Goal: Task Accomplishment & Management: Complete application form

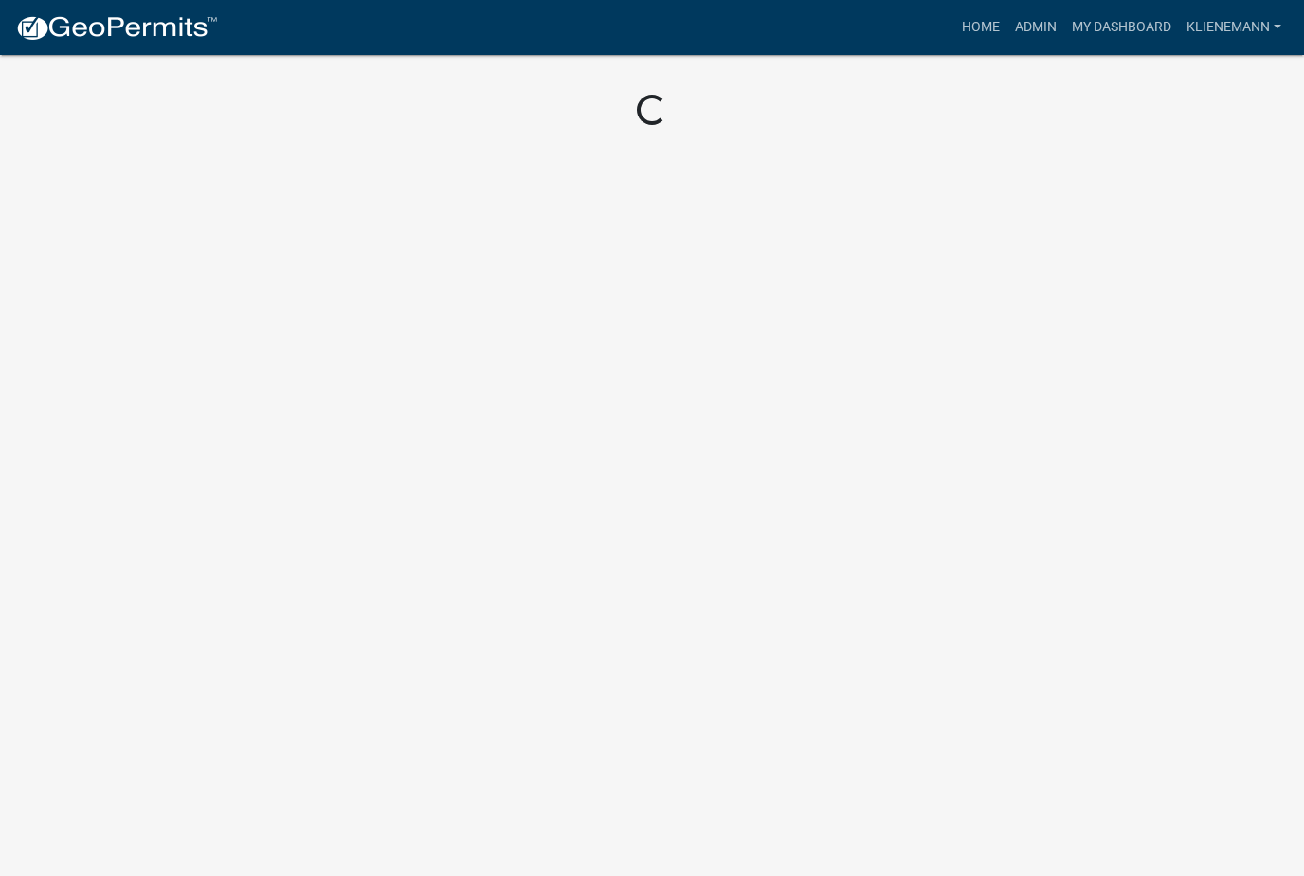
click at [1011, 68] on div "Loading..." at bounding box center [652, 64] width 1304 height 128
click at [994, 65] on div "Loading..." at bounding box center [652, 64] width 1304 height 128
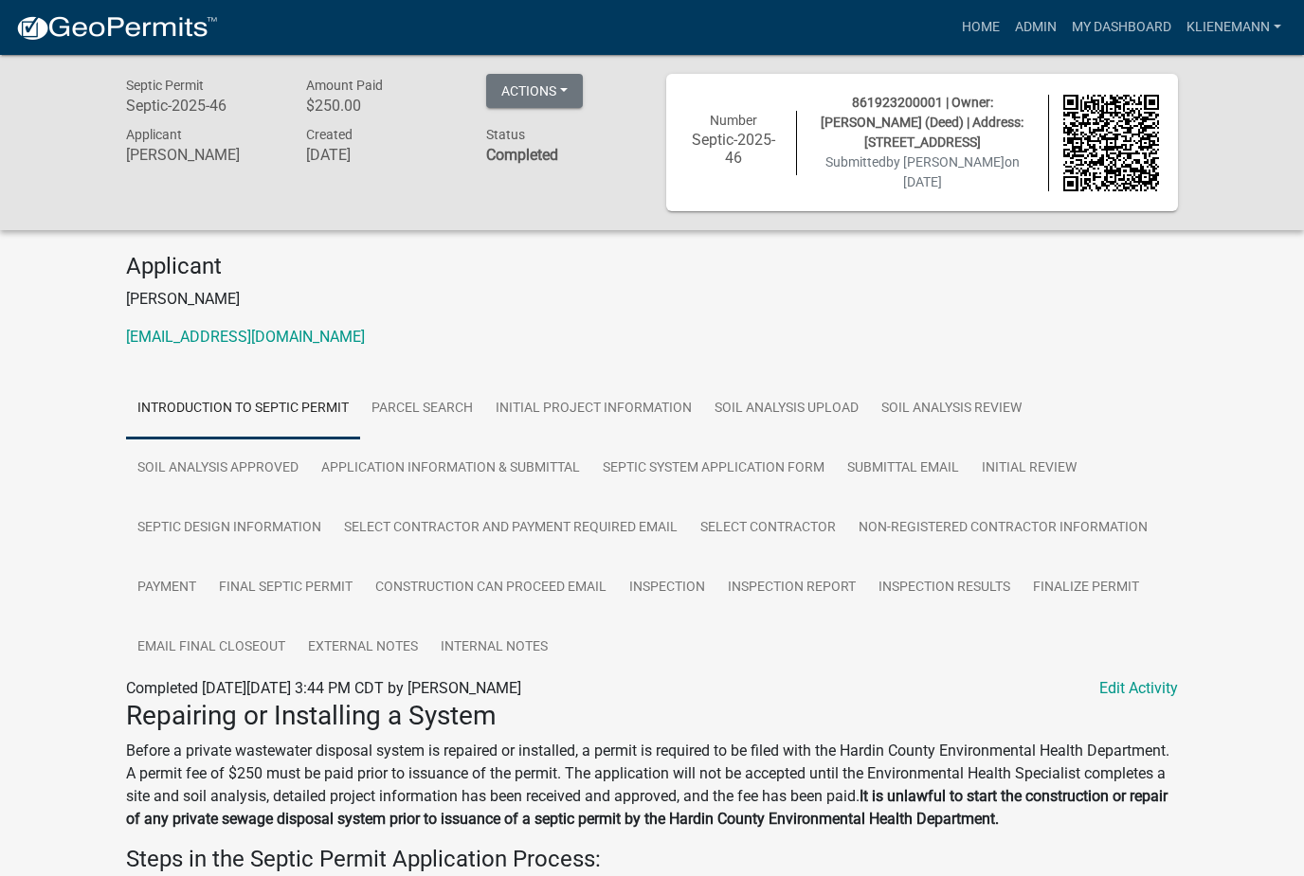
click at [951, 173] on div "861923200001 | Owner: [PERSON_NAME] (Deed) | Address: [STREET_ADDRESS] Submitte…" at bounding box center [922, 142] width 251 height 99
click at [1031, 24] on link "Admin" at bounding box center [1035, 27] width 57 height 36
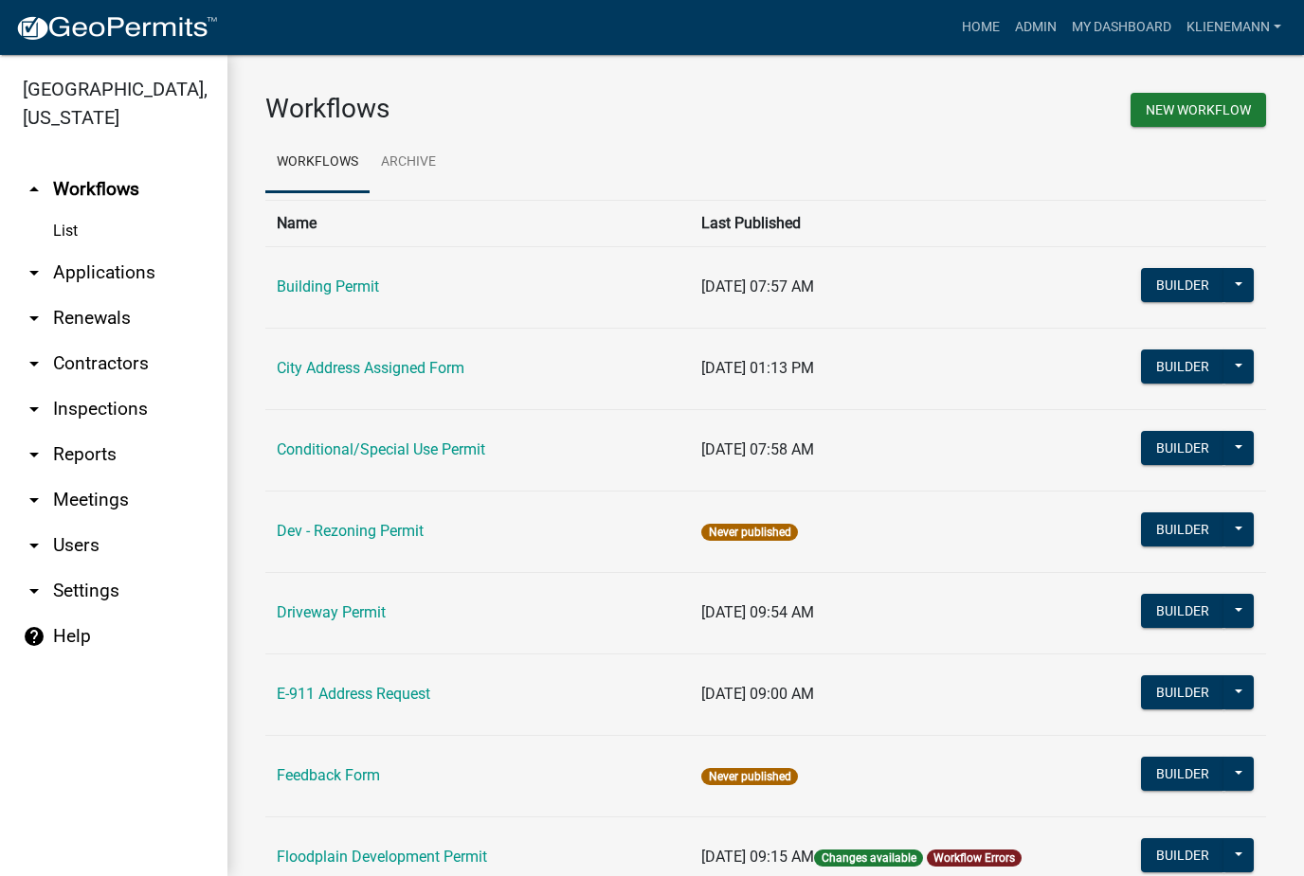
click at [64, 252] on link "arrow_drop_down Applications" at bounding box center [113, 272] width 227 height 45
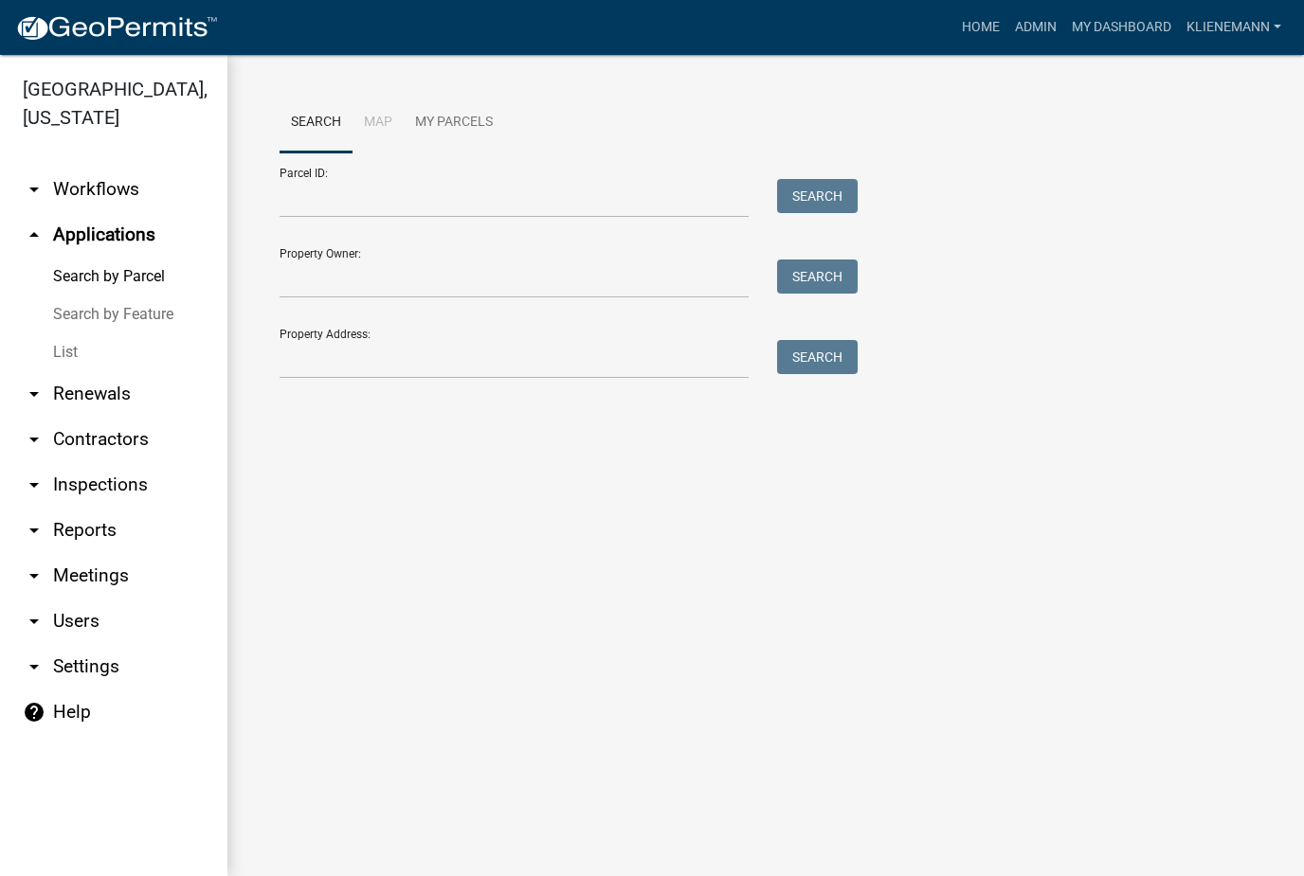
click at [67, 335] on link "List" at bounding box center [113, 352] width 227 height 38
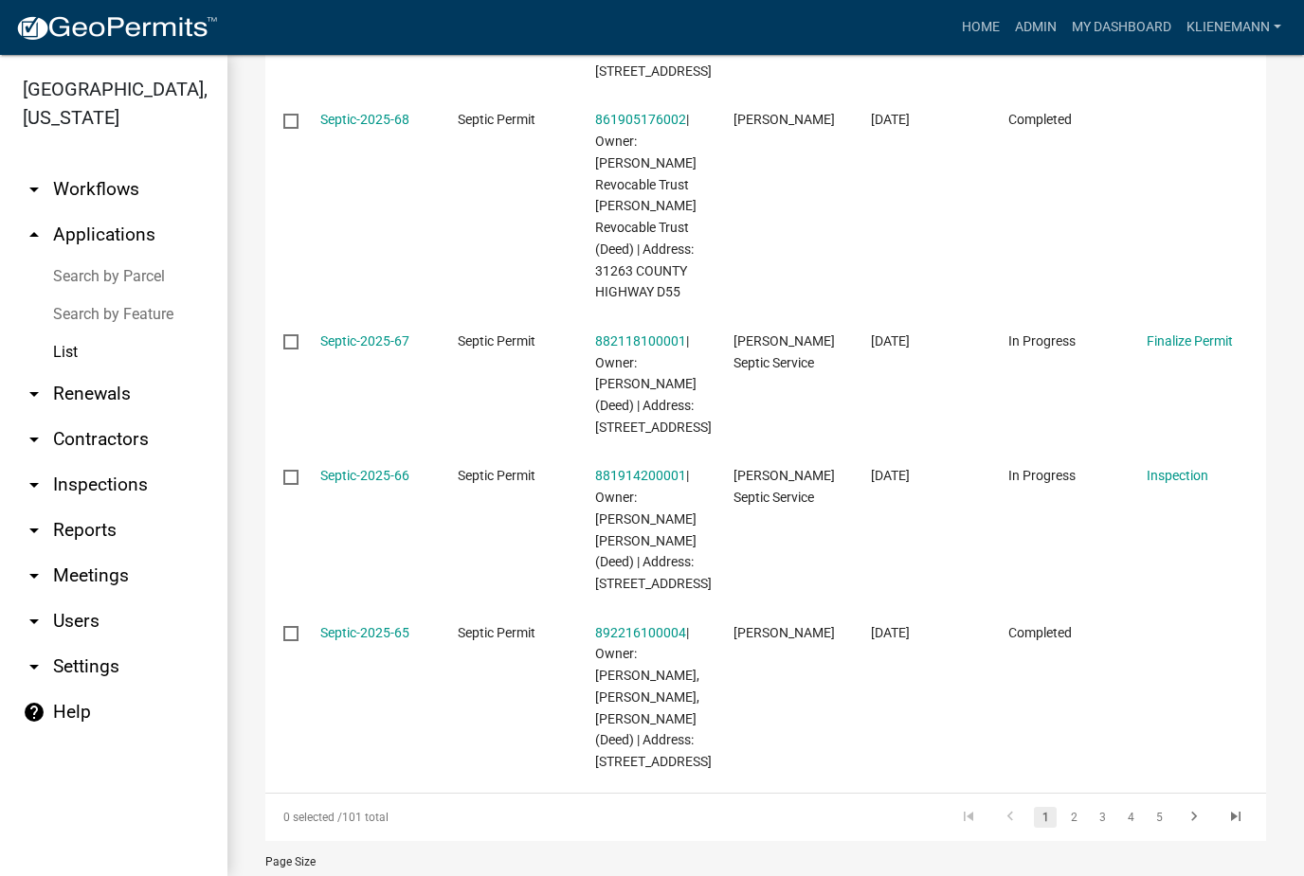
scroll to position [896, 0]
click at [1099, 805] on link "3" at bounding box center [1102, 815] width 23 height 21
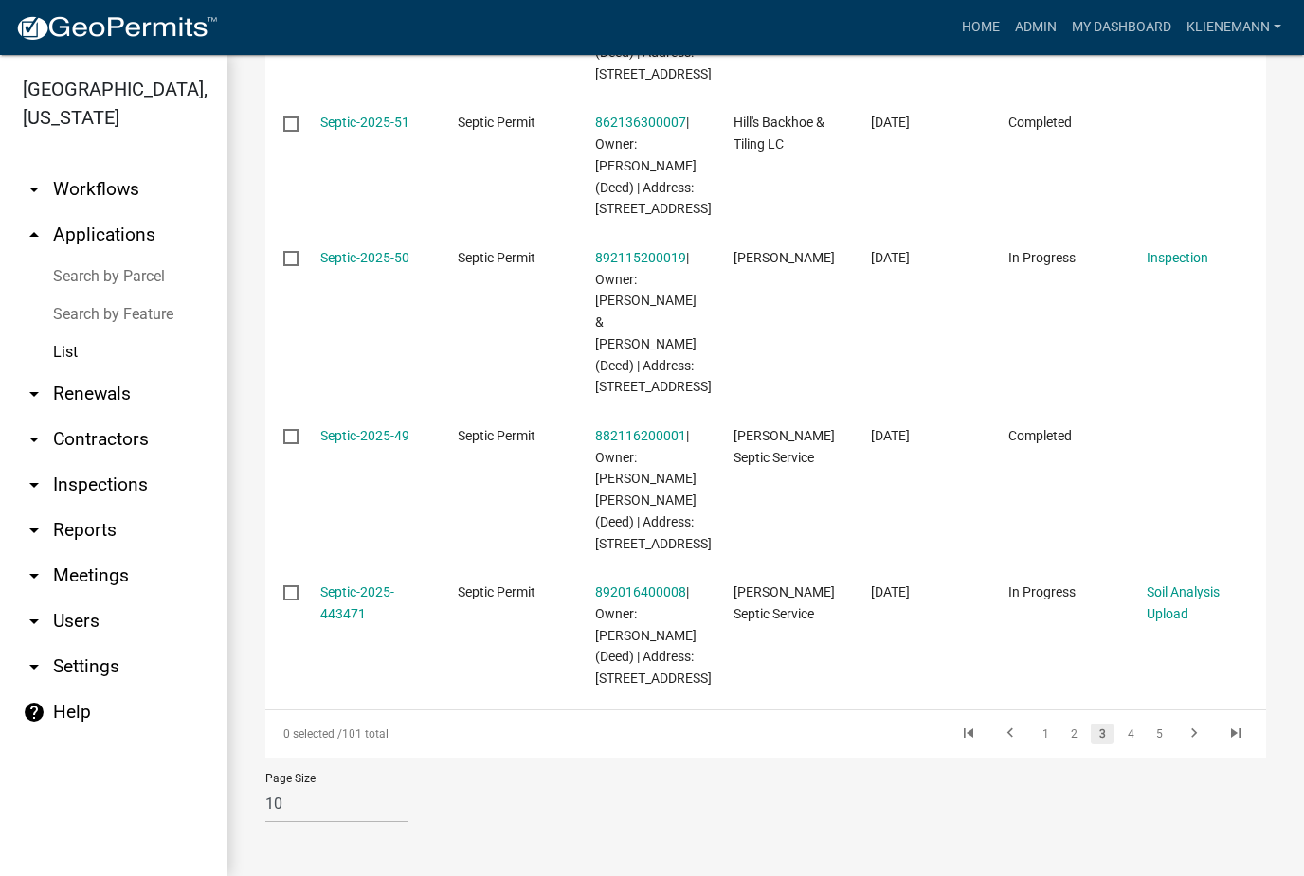
click at [1127, 734] on link "4" at bounding box center [1130, 734] width 23 height 21
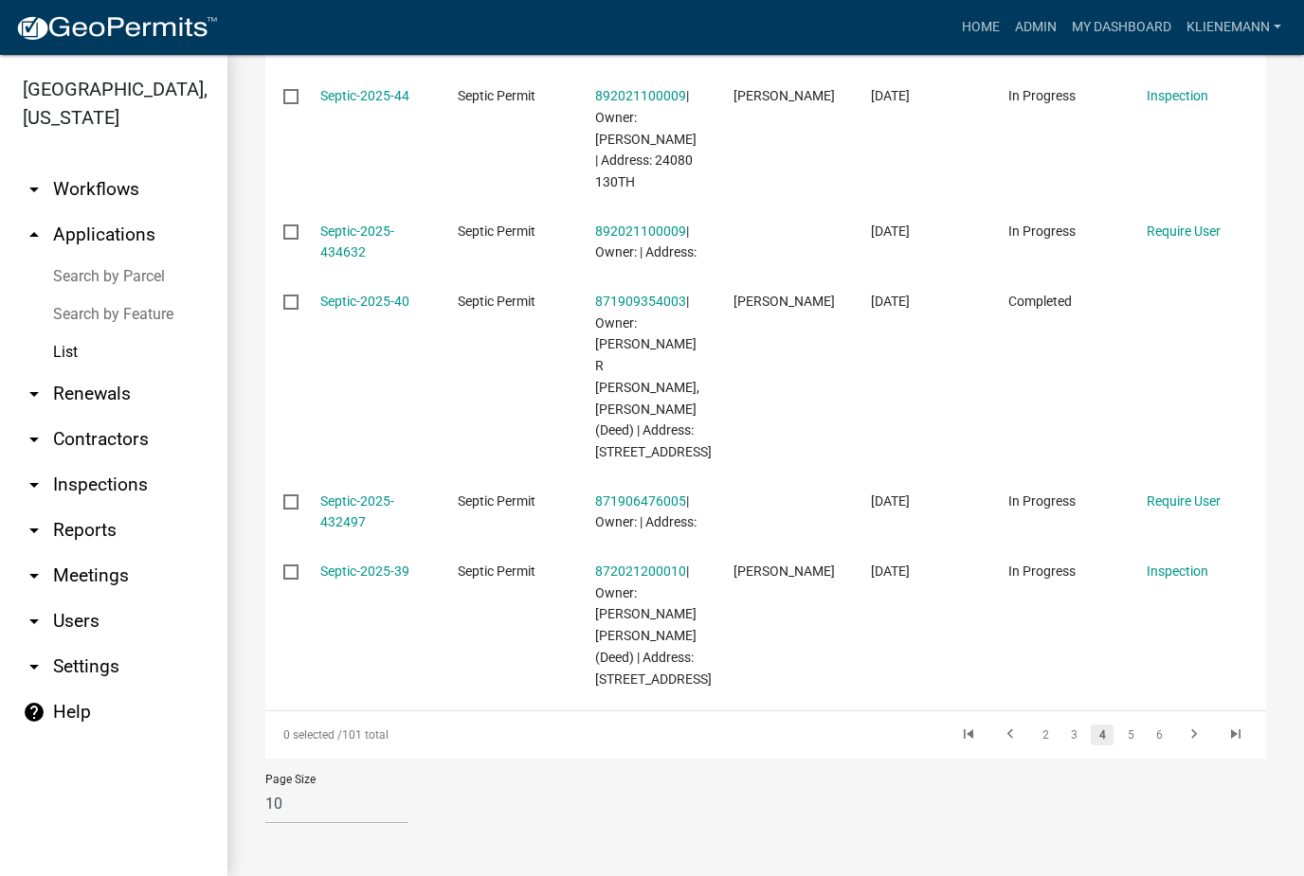
scroll to position [1194, 0]
click at [1131, 736] on link "5" at bounding box center [1130, 735] width 23 height 21
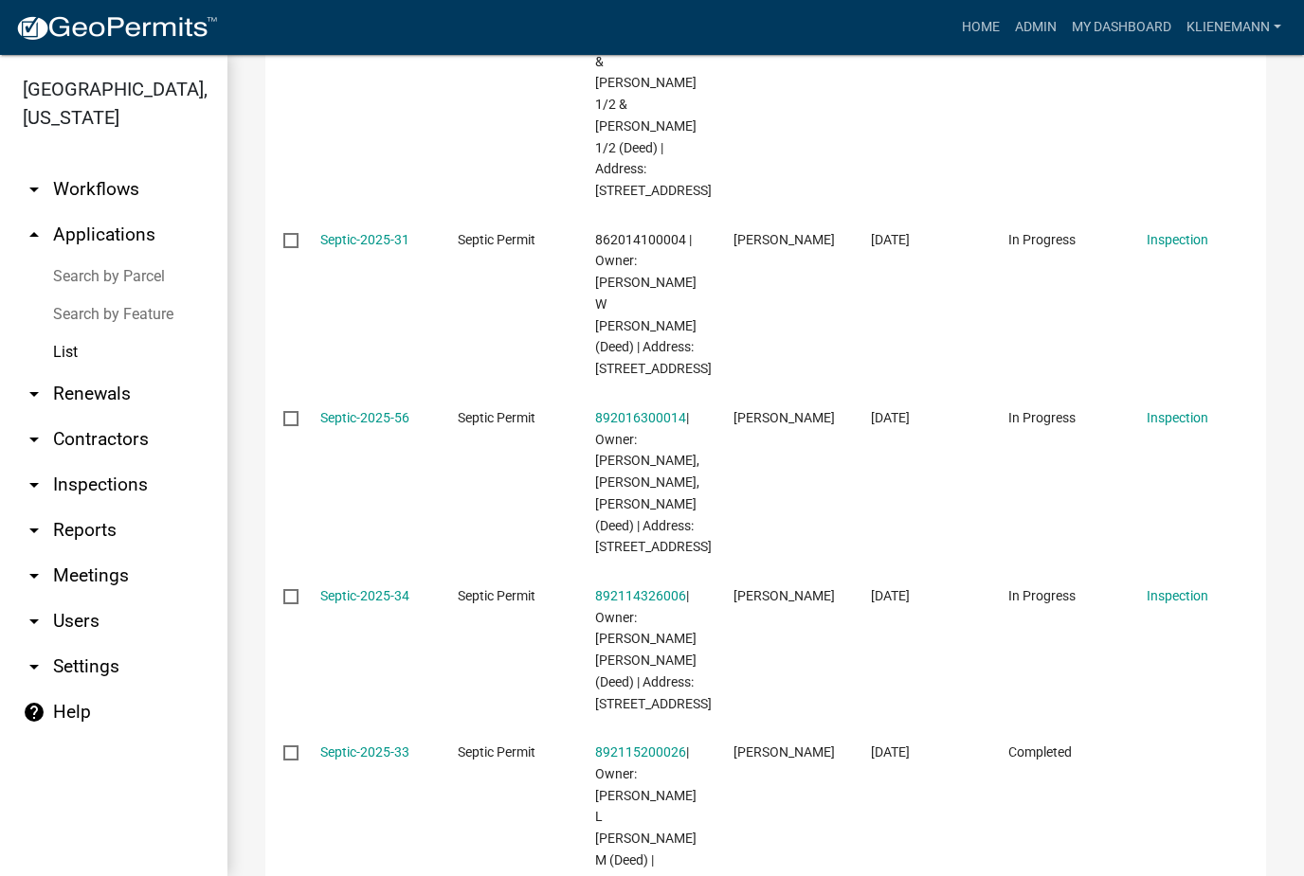
scroll to position [973, 0]
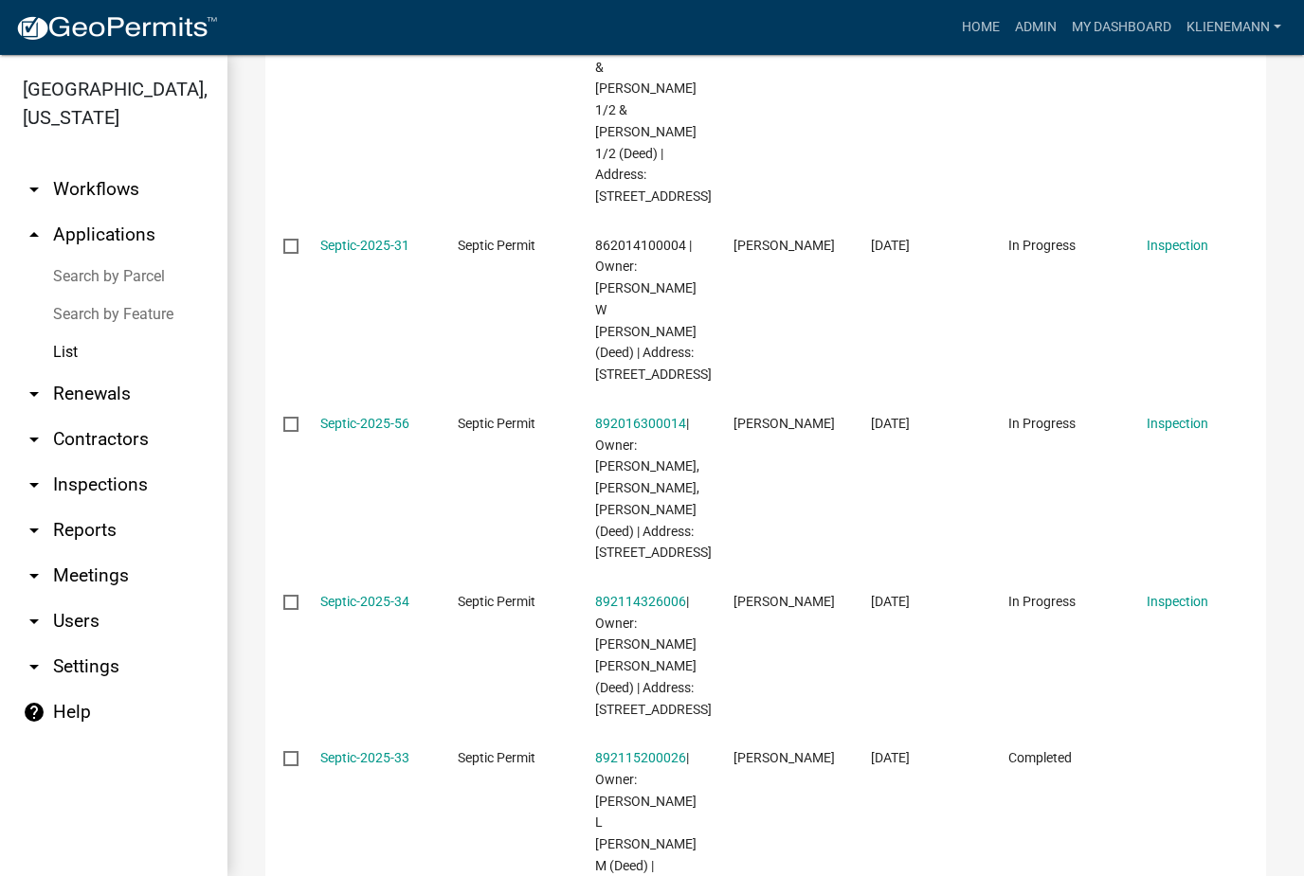
click at [346, 238] on link "Septic-2025-31" at bounding box center [364, 245] width 89 height 15
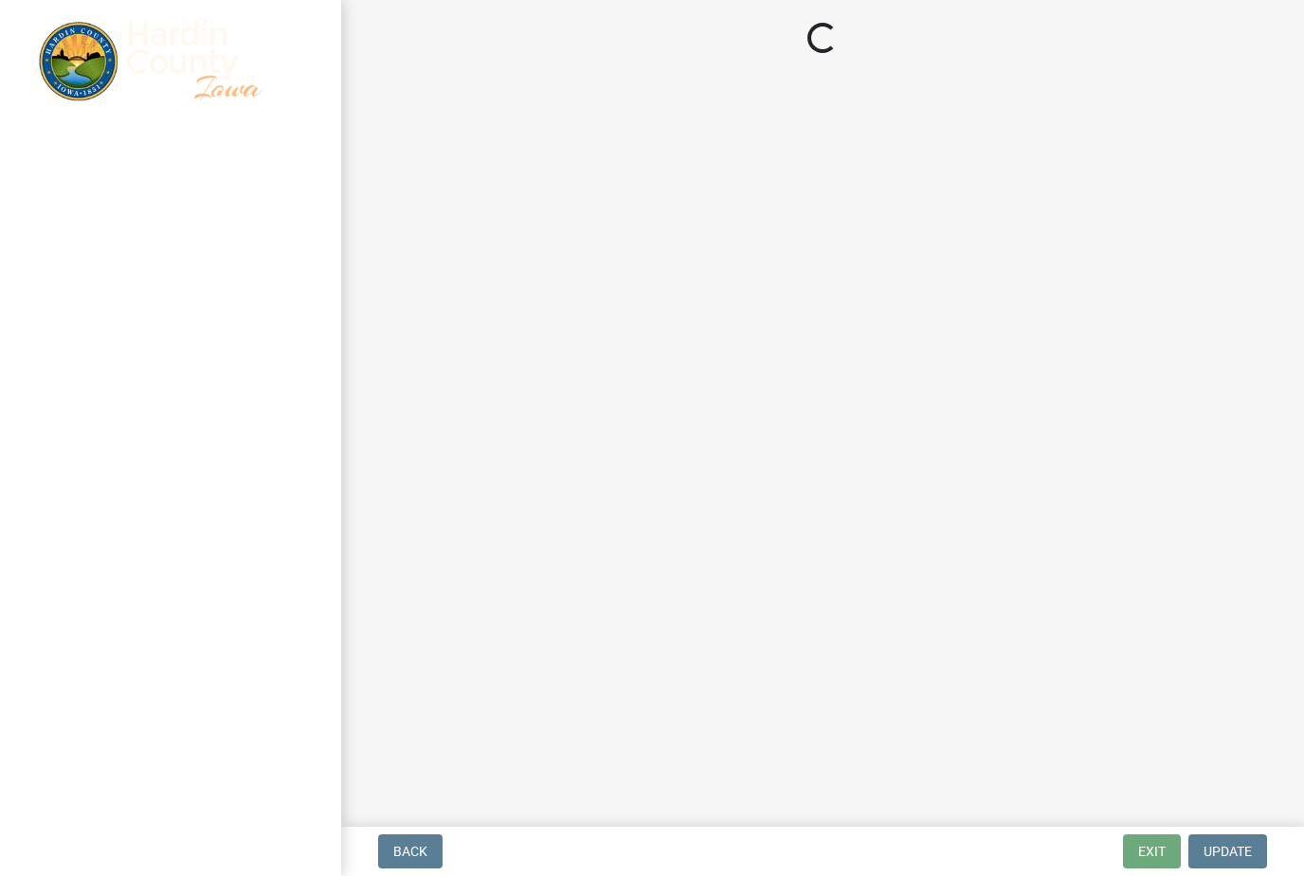
select select "92abfdc4-a32e-4fda-8546-51d3978c14c9"
select select "3f6a41d2-1bc0-4b02-a119-7a8f2dc110ad"
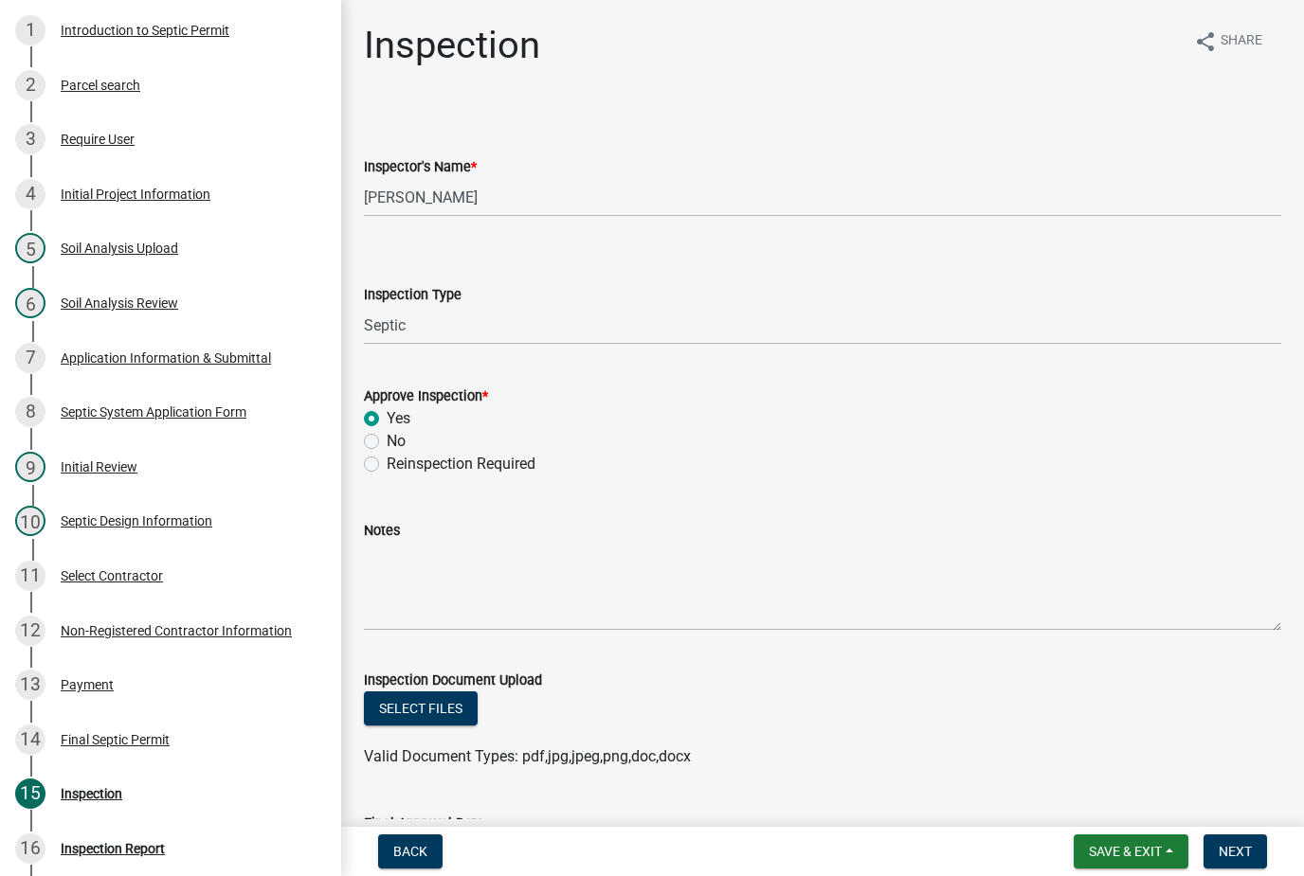
scroll to position [287, 0]
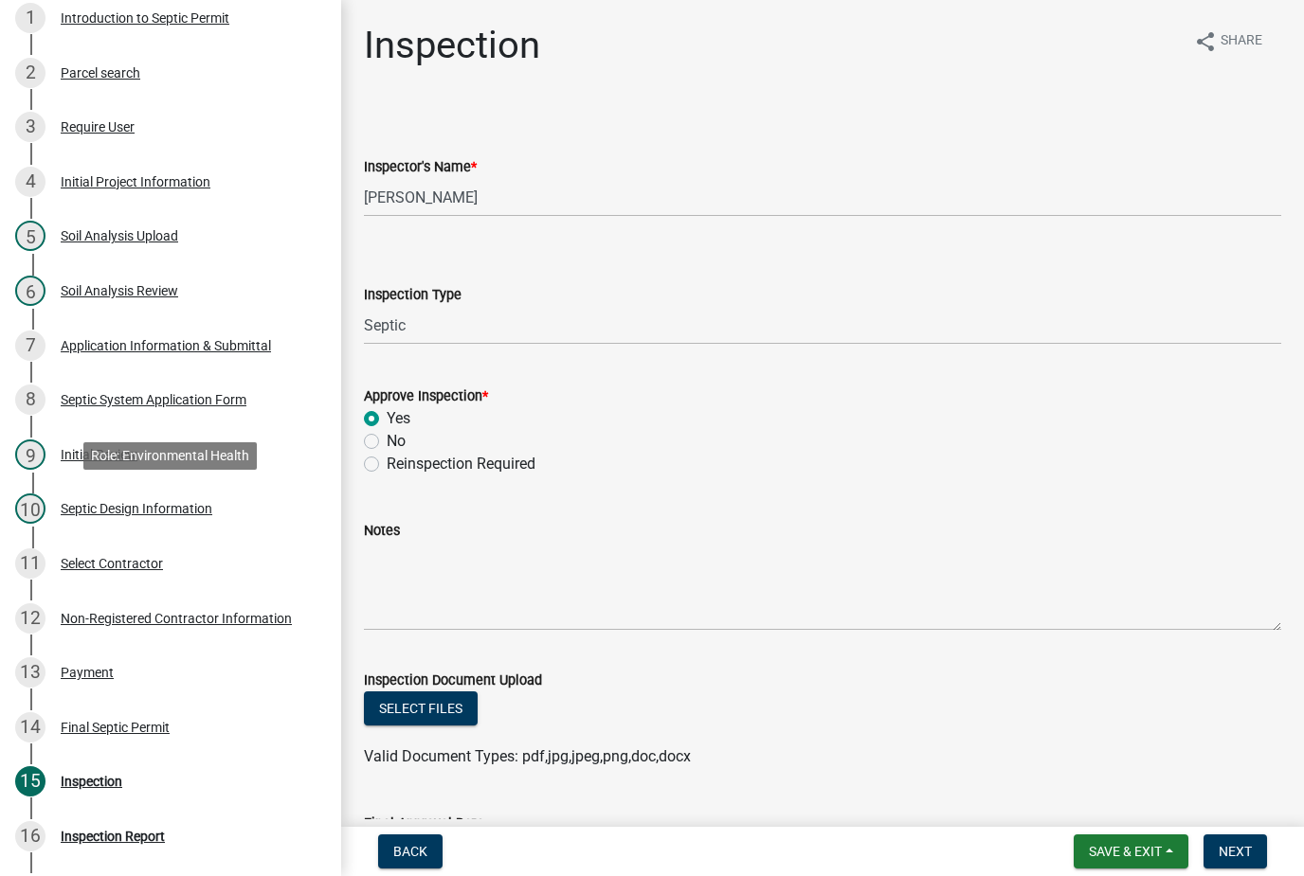
click at [221, 499] on div "10 Septic Design Information" at bounding box center [163, 509] width 296 height 30
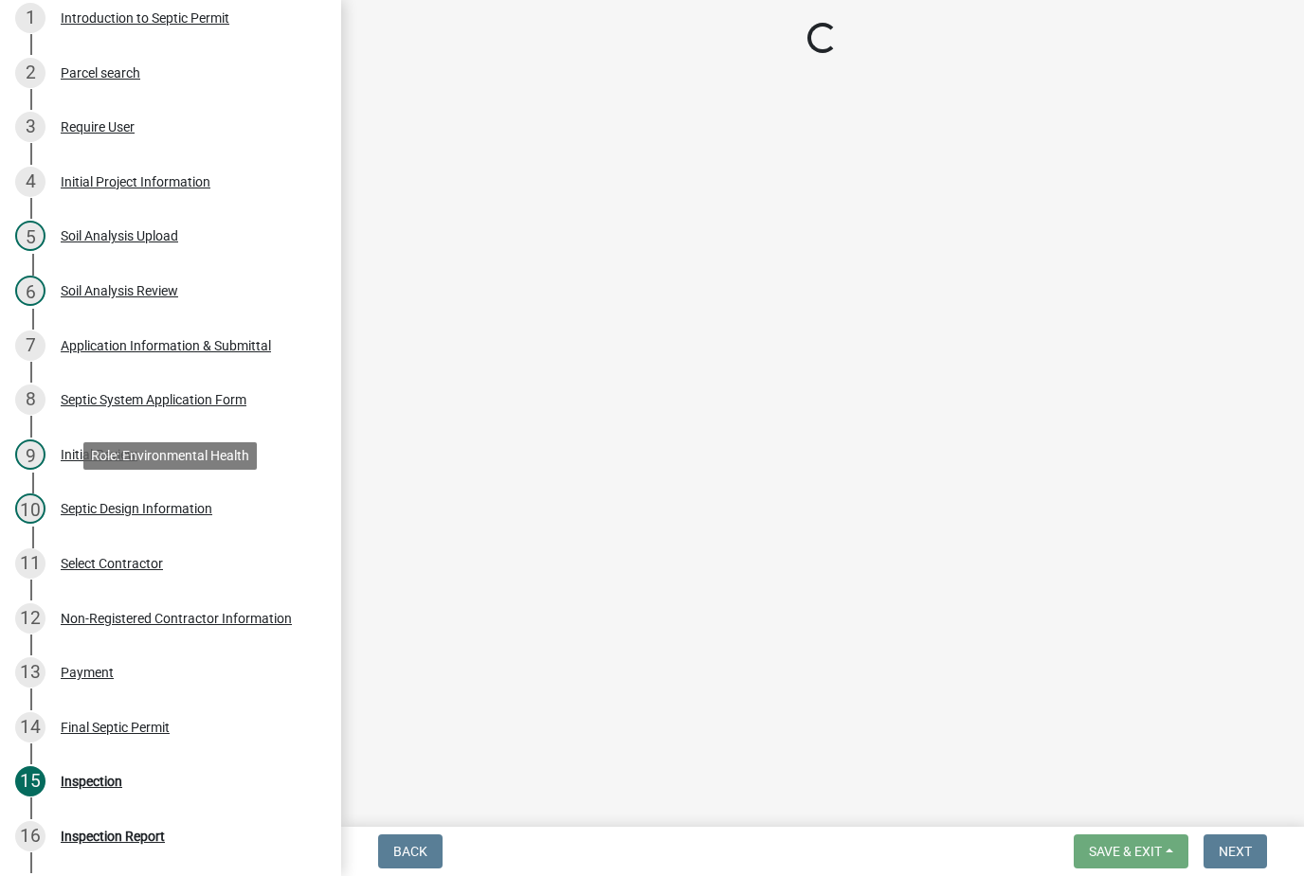
select select "92abfdc4-a32e-4fda-8546-51d3978c14c9"
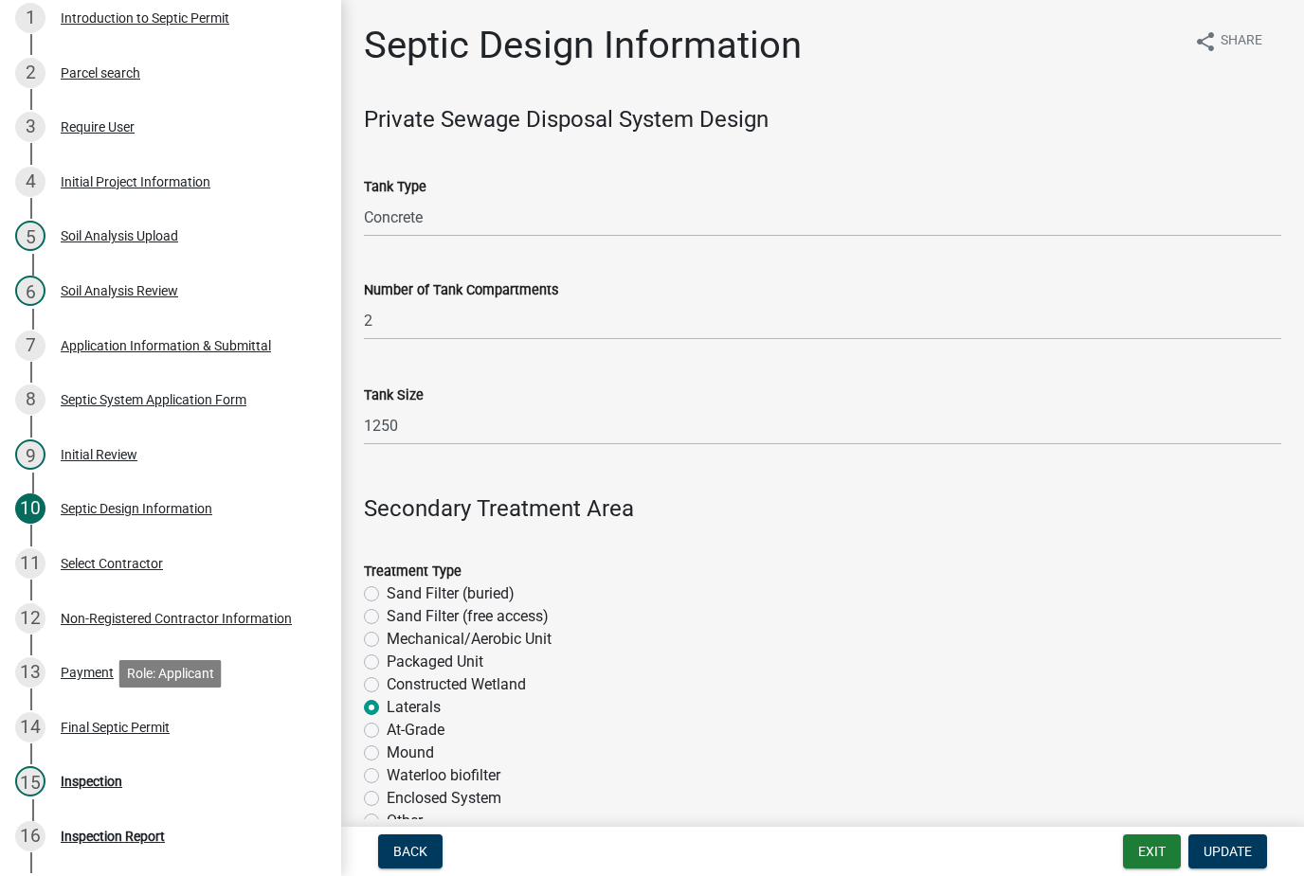
click at [167, 727] on div "Final Septic Permit" at bounding box center [115, 727] width 109 height 13
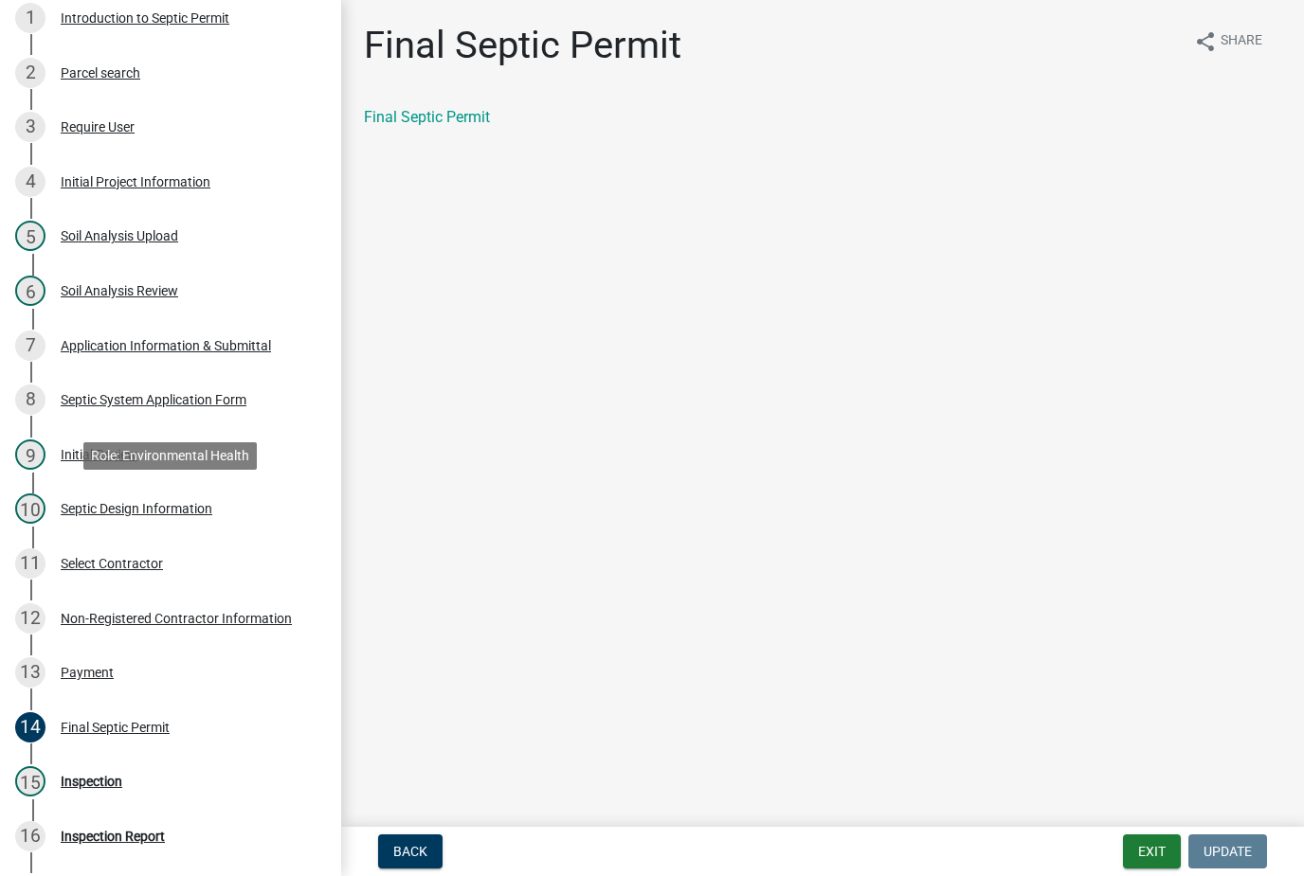
click at [207, 502] on div "Septic Design Information" at bounding box center [137, 508] width 152 height 13
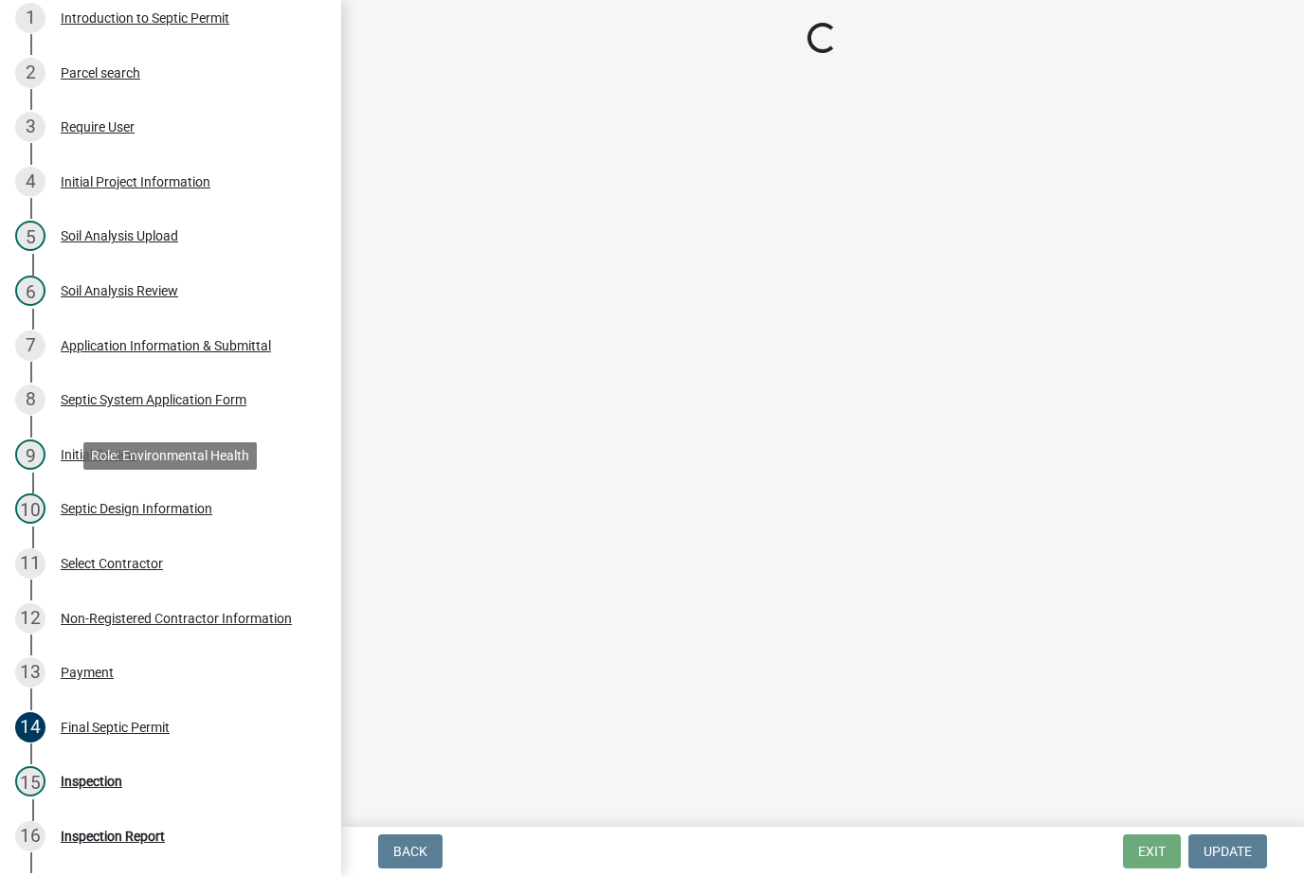
select select "92abfdc4-a32e-4fda-8546-51d3978c14c9"
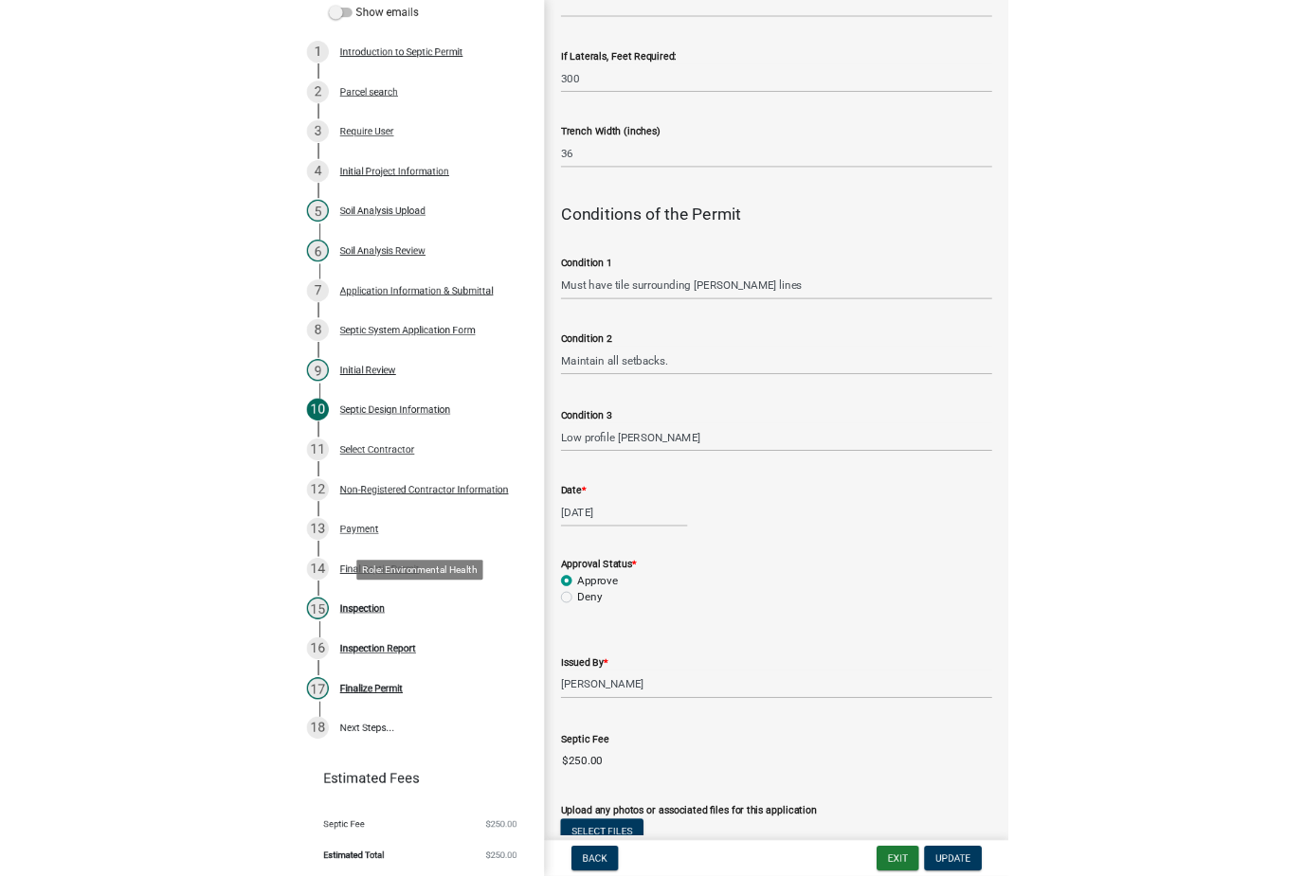
scroll to position [233, 0]
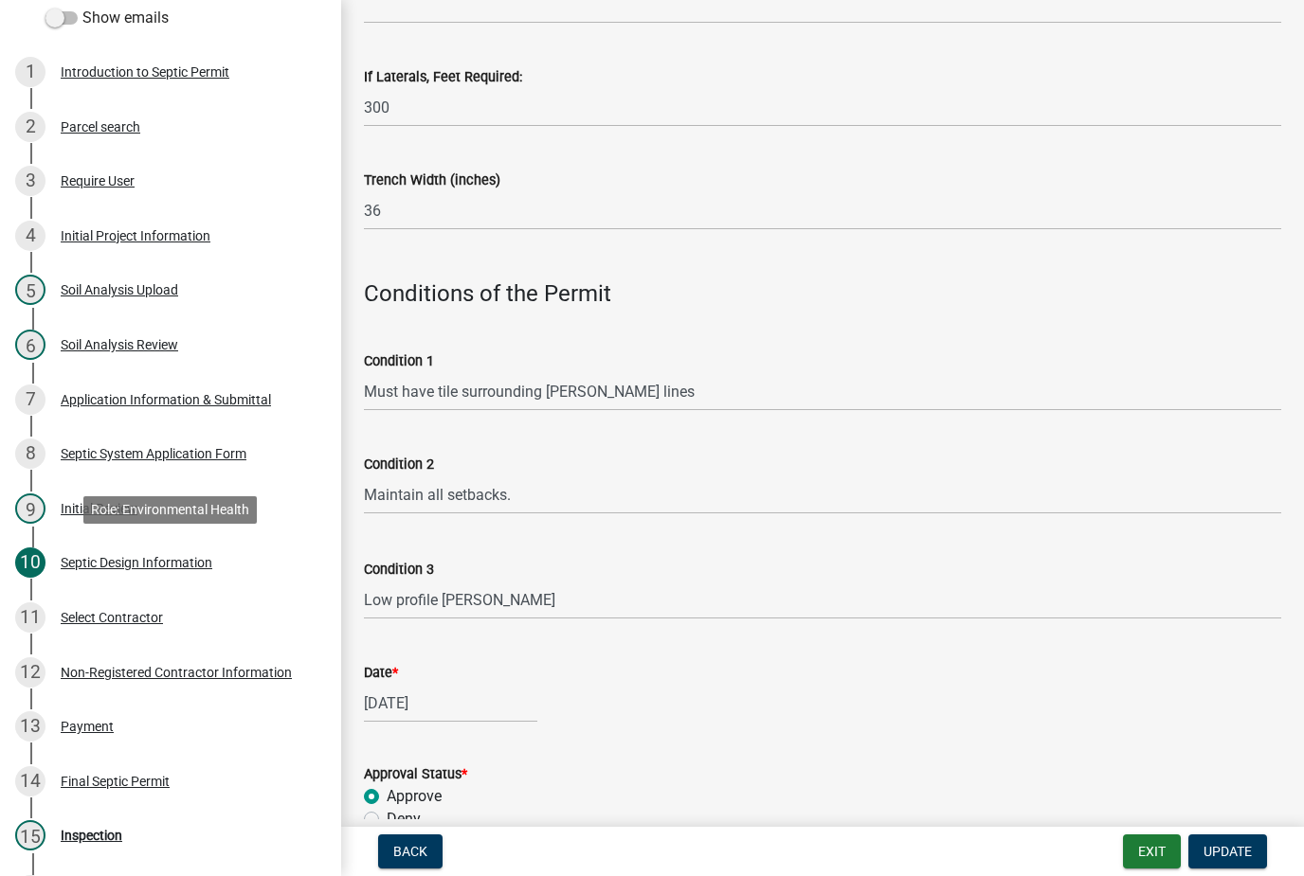
click at [1144, 846] on button "Exit" at bounding box center [1152, 852] width 58 height 34
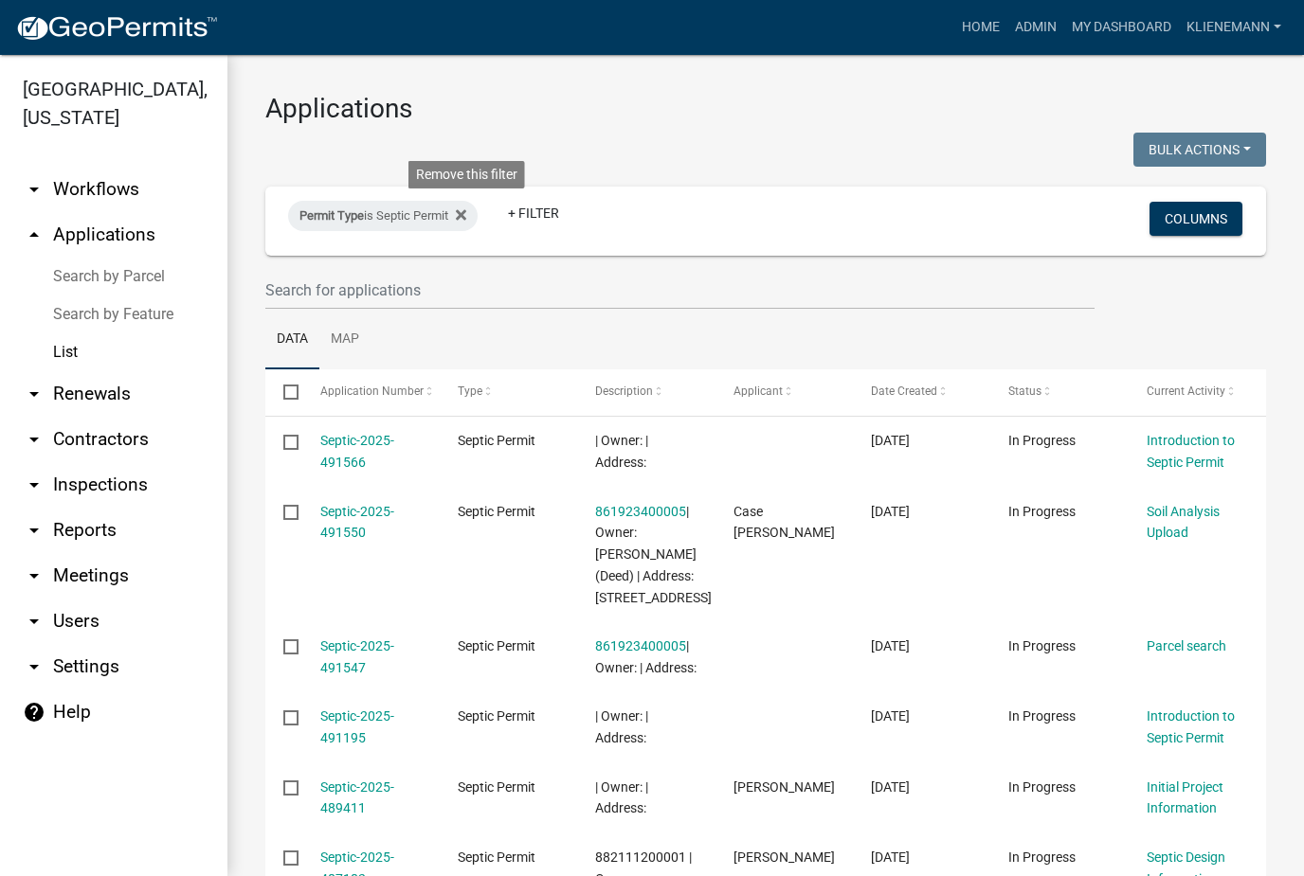
click at [466, 208] on icon at bounding box center [461, 214] width 10 height 15
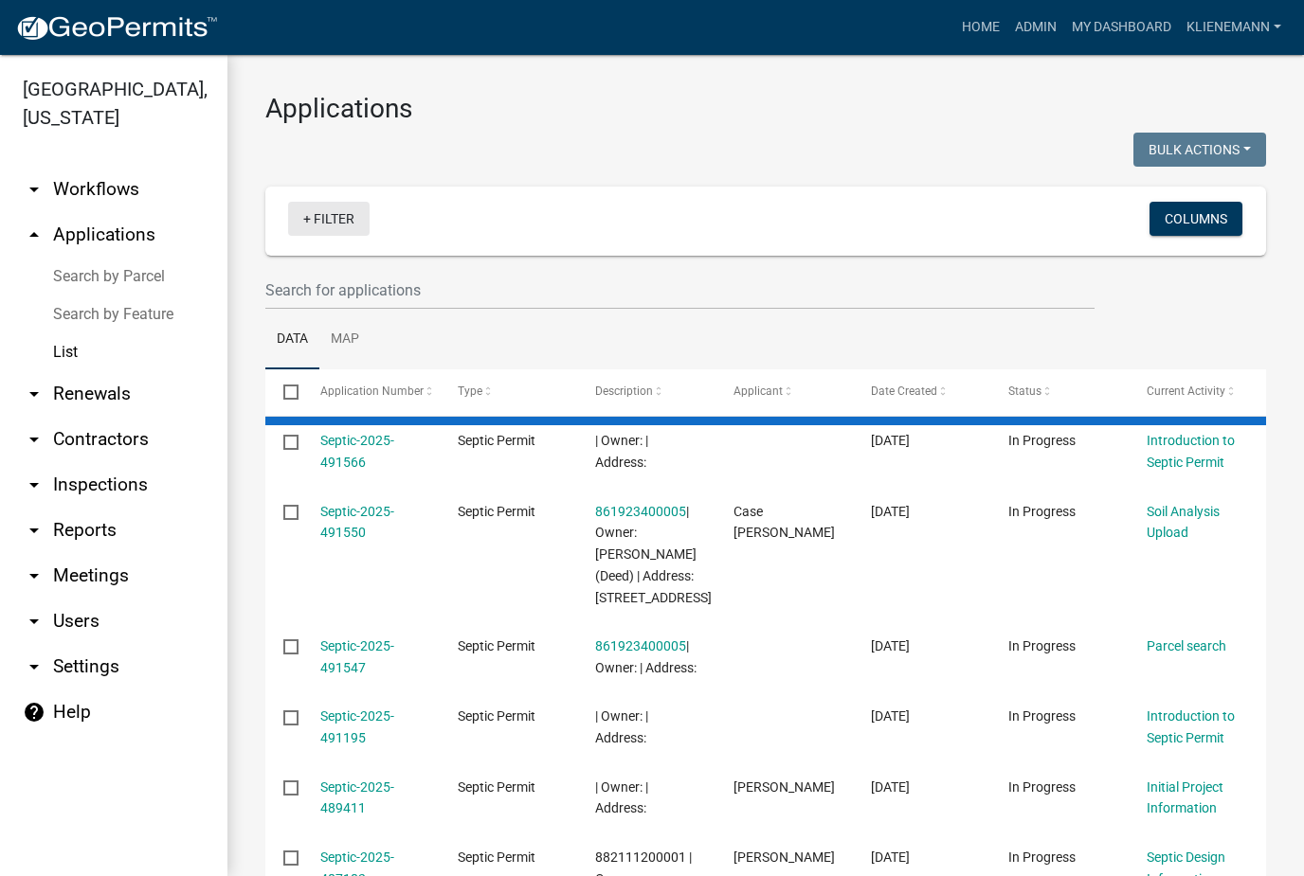
click at [328, 214] on link "+ Filter" at bounding box center [328, 219] width 81 height 34
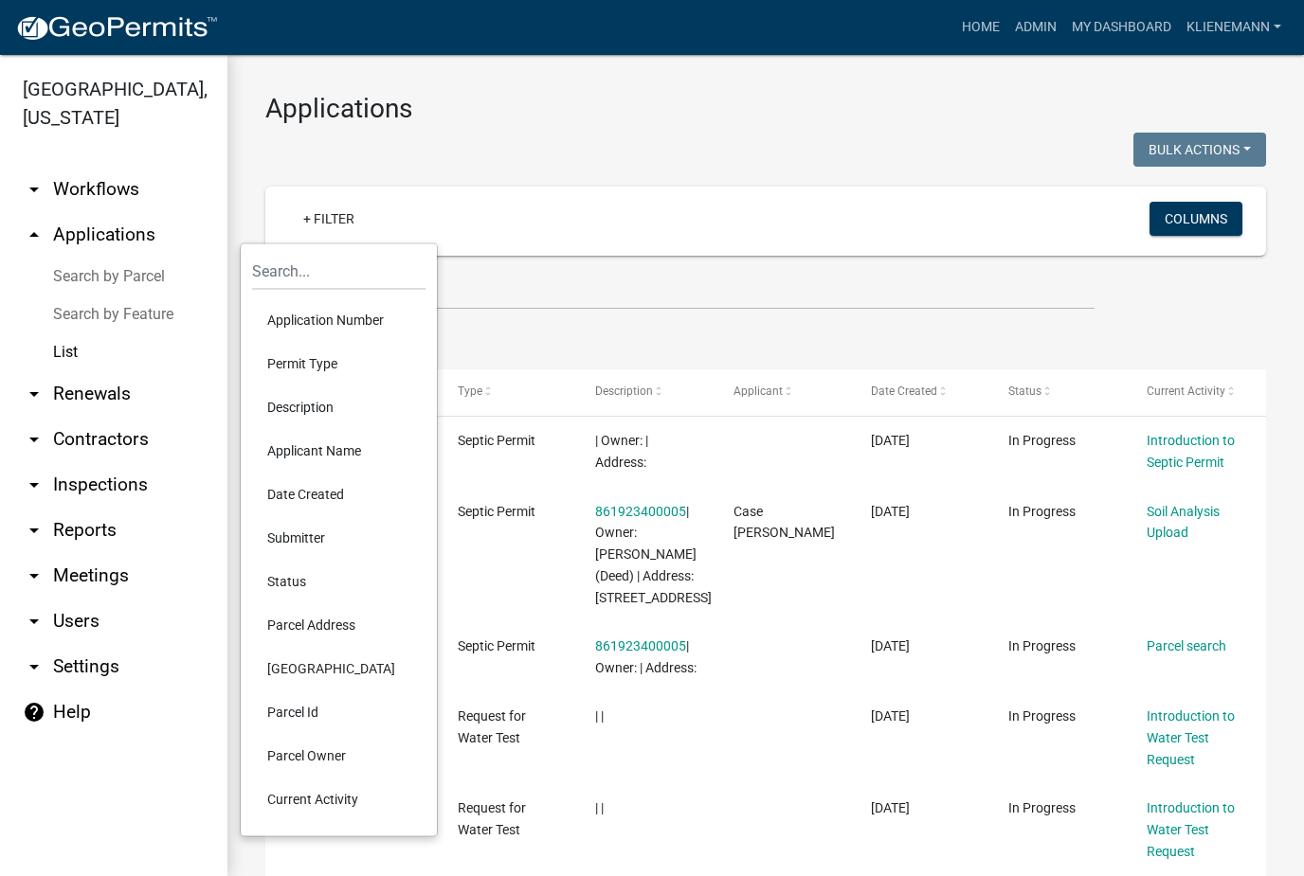
click at [366, 441] on li "Applicant Name" at bounding box center [338, 451] width 173 height 44
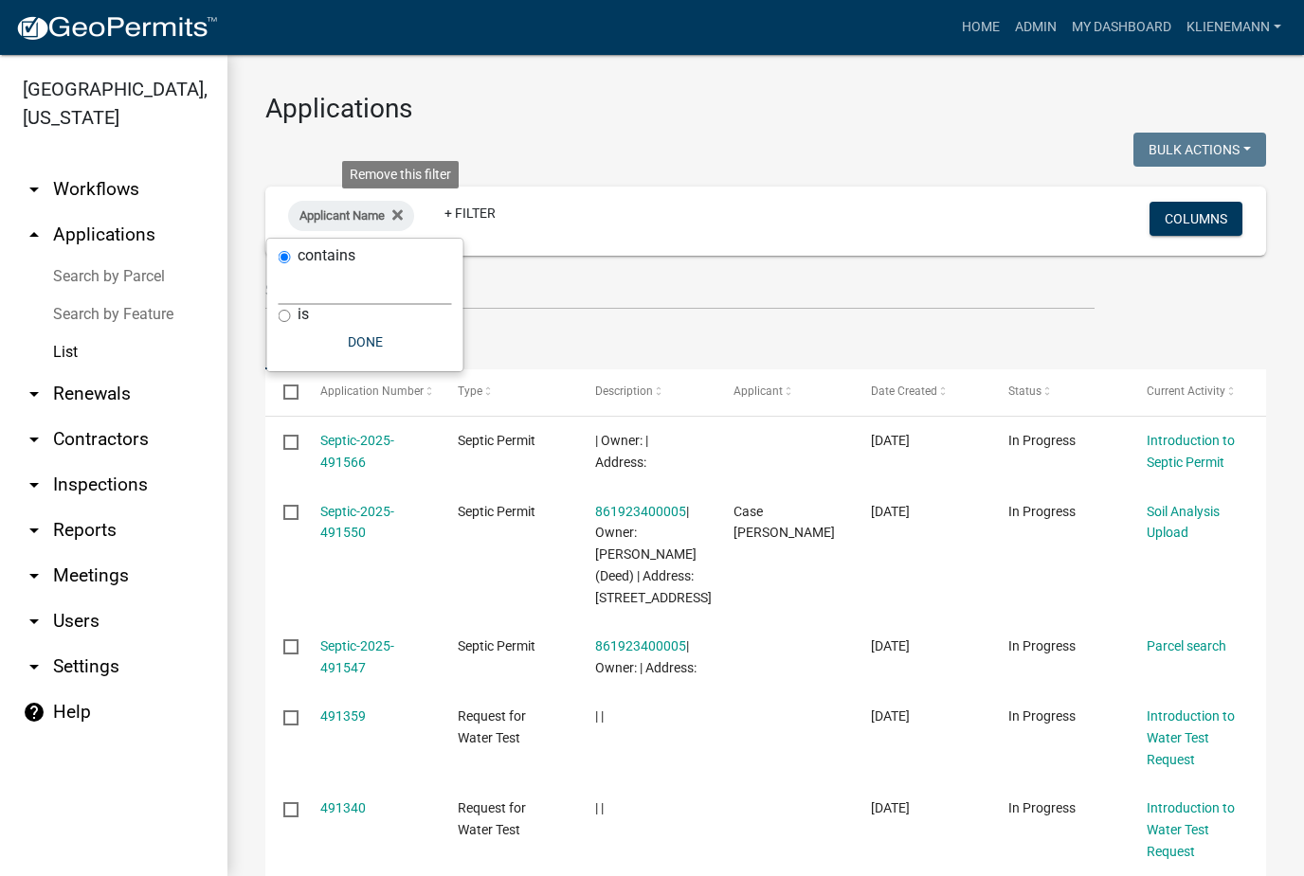
click at [398, 214] on fa-icon at bounding box center [394, 216] width 18 height 30
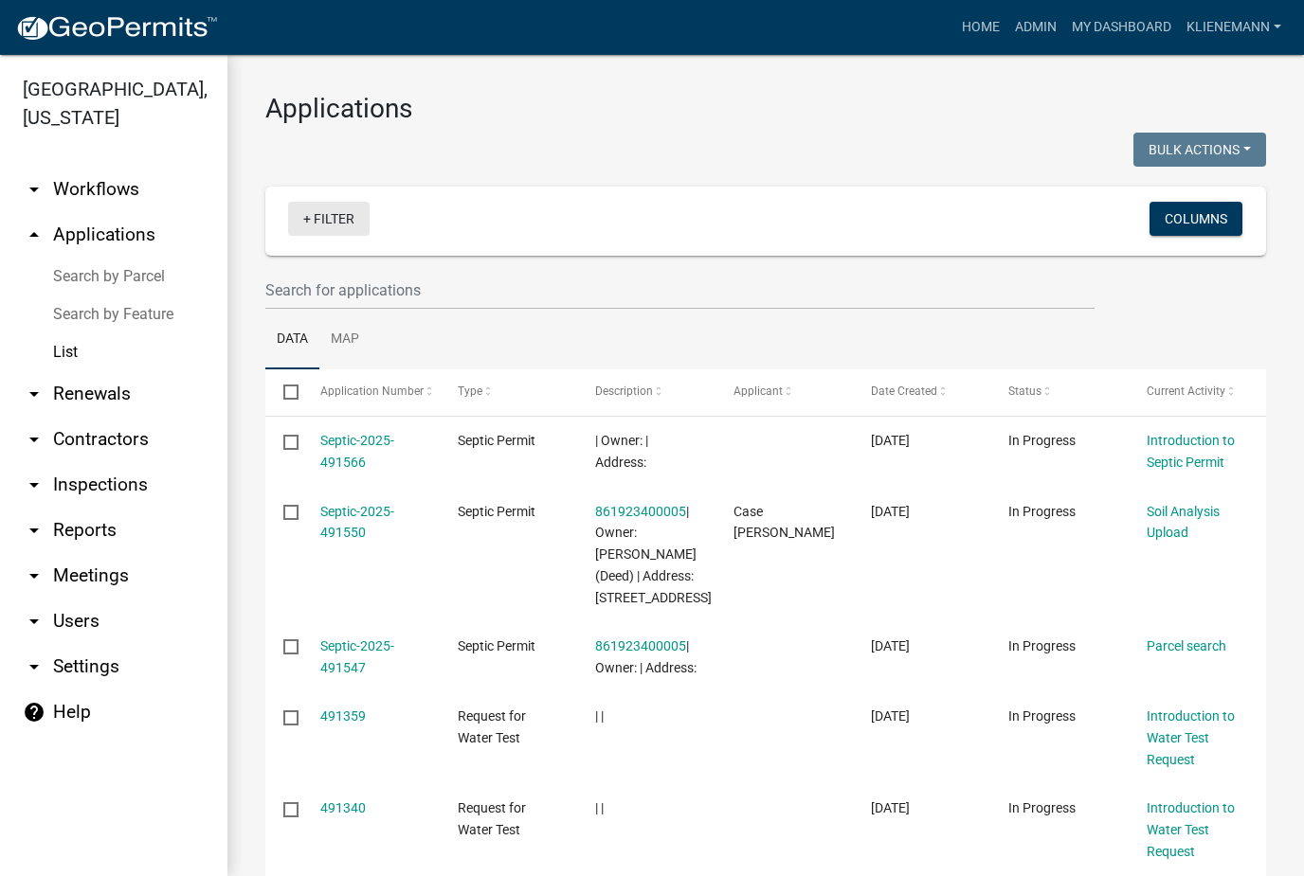
click at [327, 229] on link "+ Filter" at bounding box center [328, 219] width 81 height 34
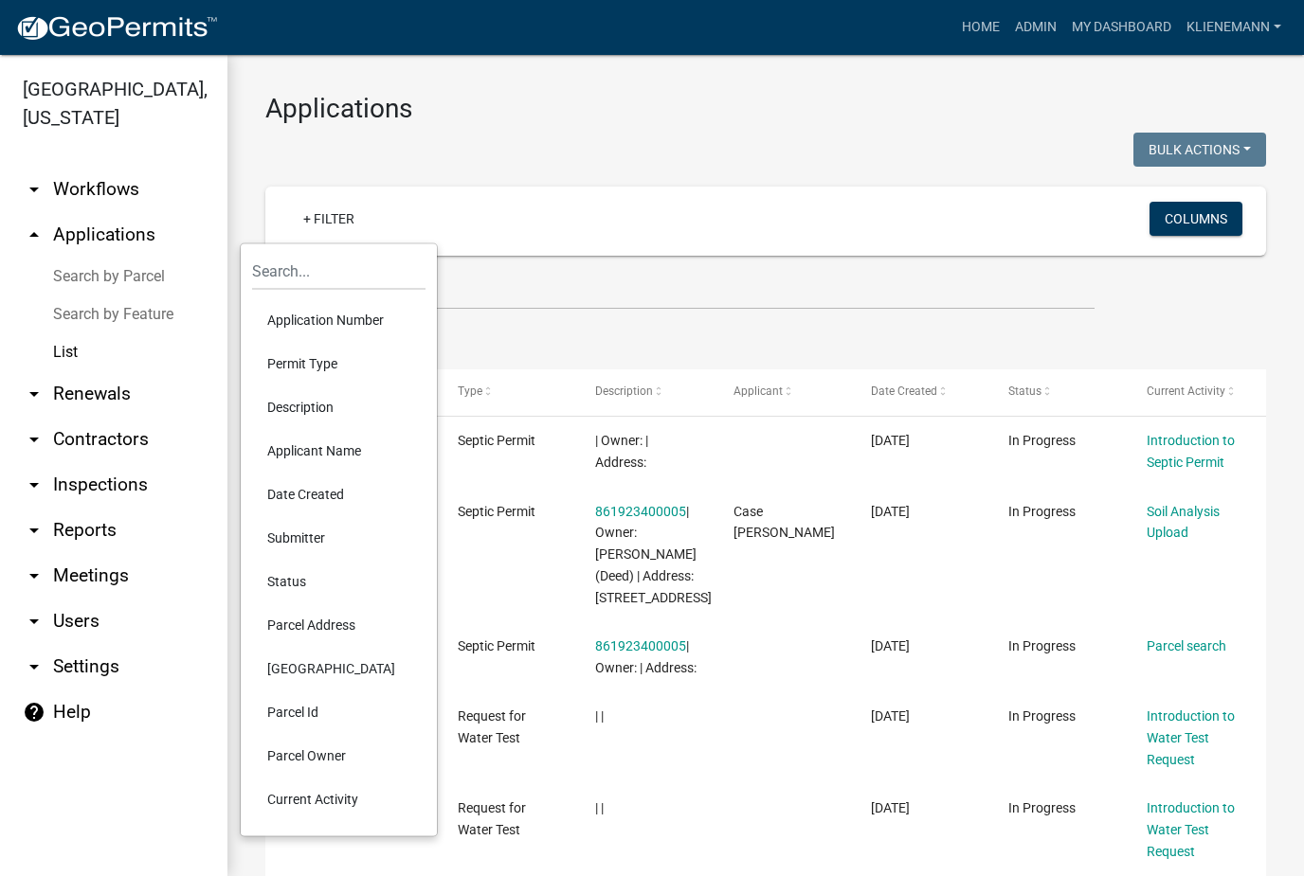
click at [356, 360] on li "Permit Type" at bounding box center [338, 364] width 173 height 44
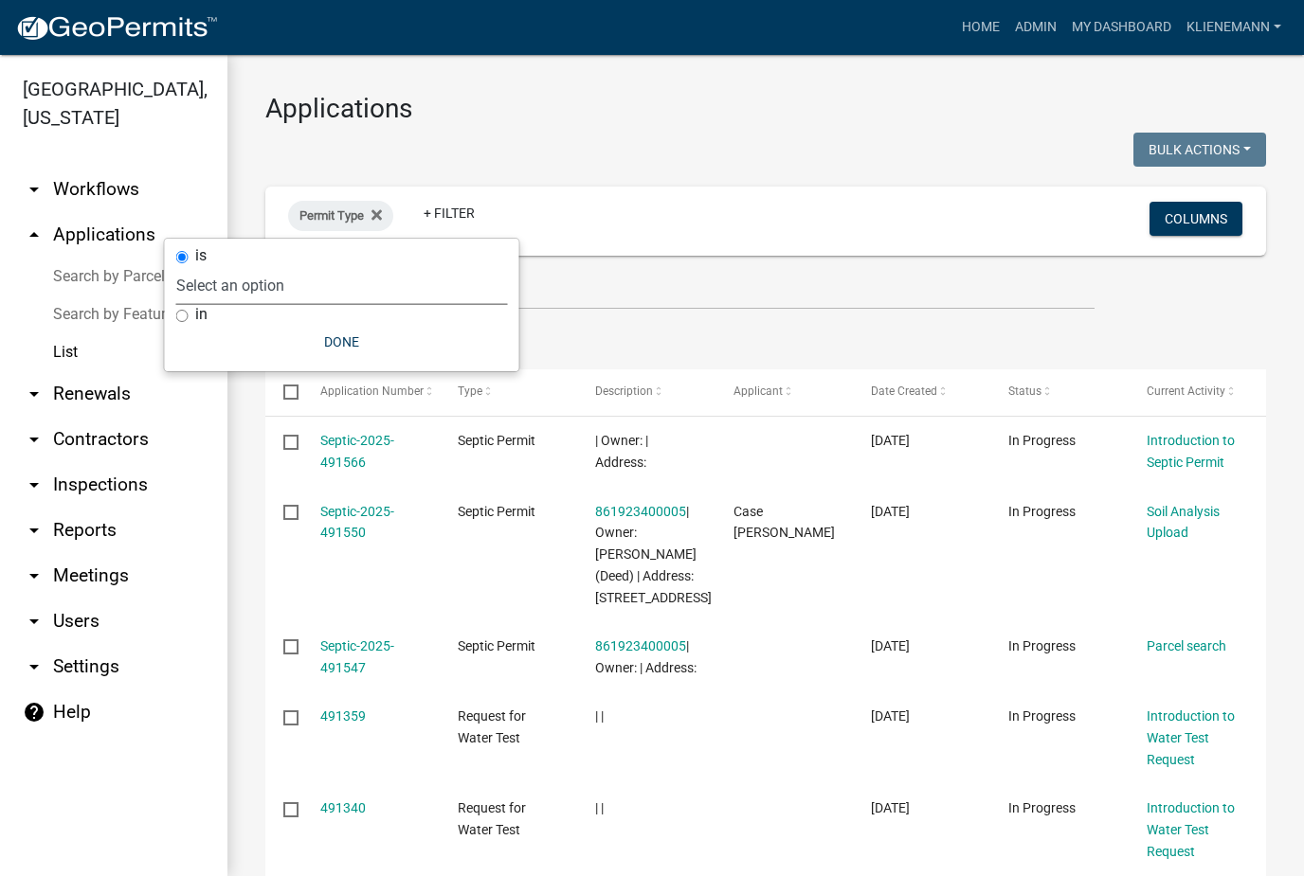
click at [233, 281] on select "Select an option Building Permit City Address Assigned Form Conditional/Special…" at bounding box center [342, 285] width 332 height 39
select select "5190f0eb-c9b9-4945-9864-a97d7e053c13"
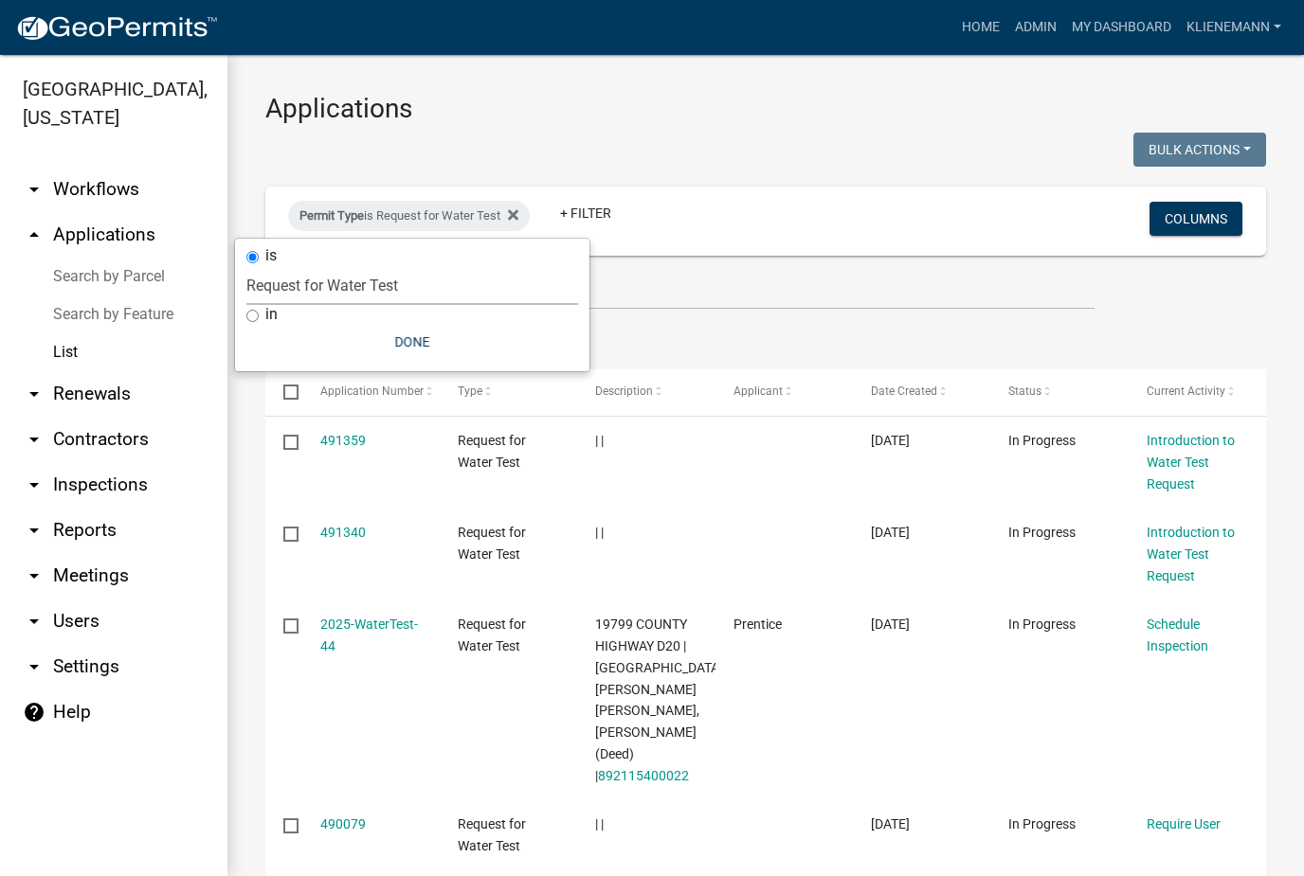
click at [350, 622] on link "2025-WaterTest-44" at bounding box center [369, 635] width 98 height 37
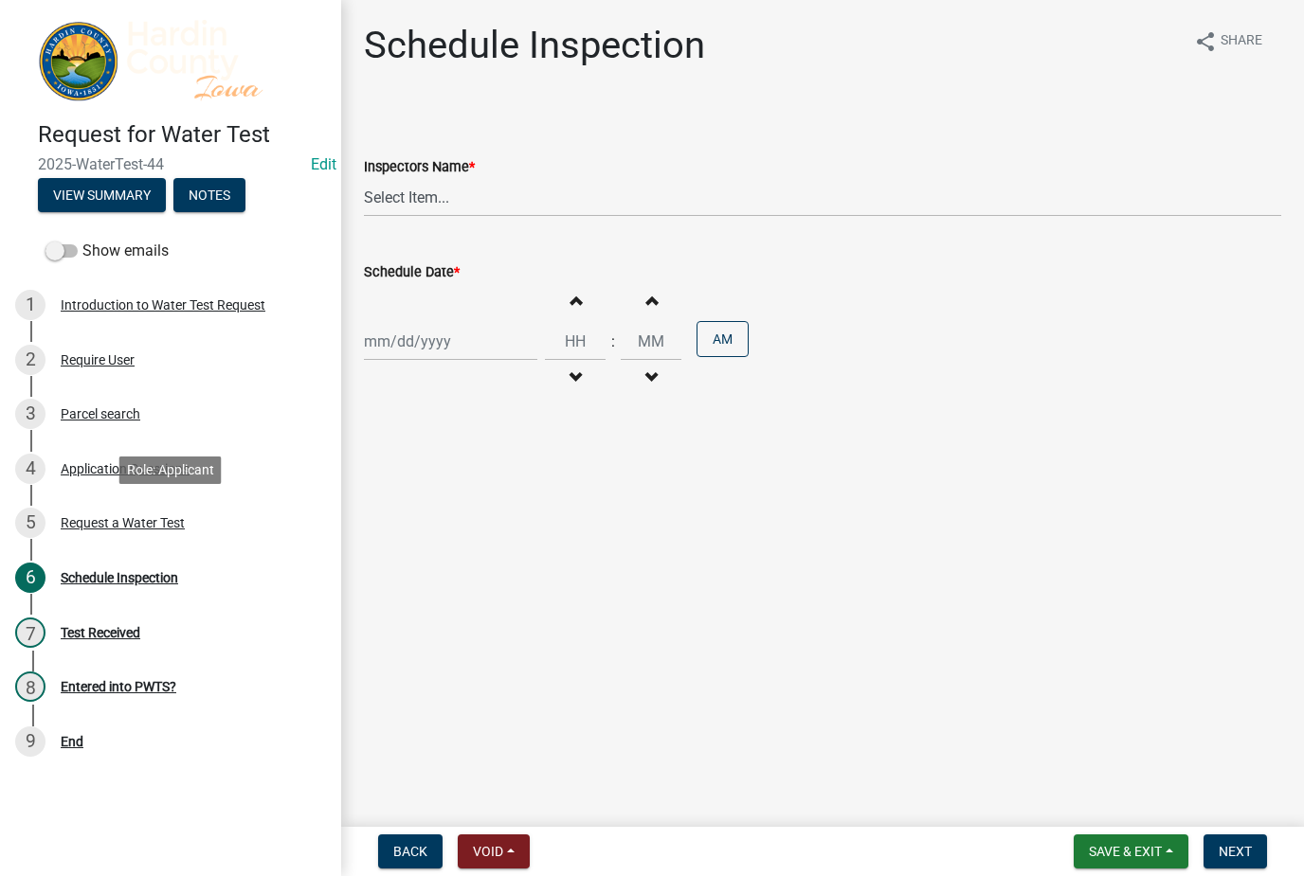
click at [79, 528] on div "Request a Water Test" at bounding box center [123, 522] width 124 height 13
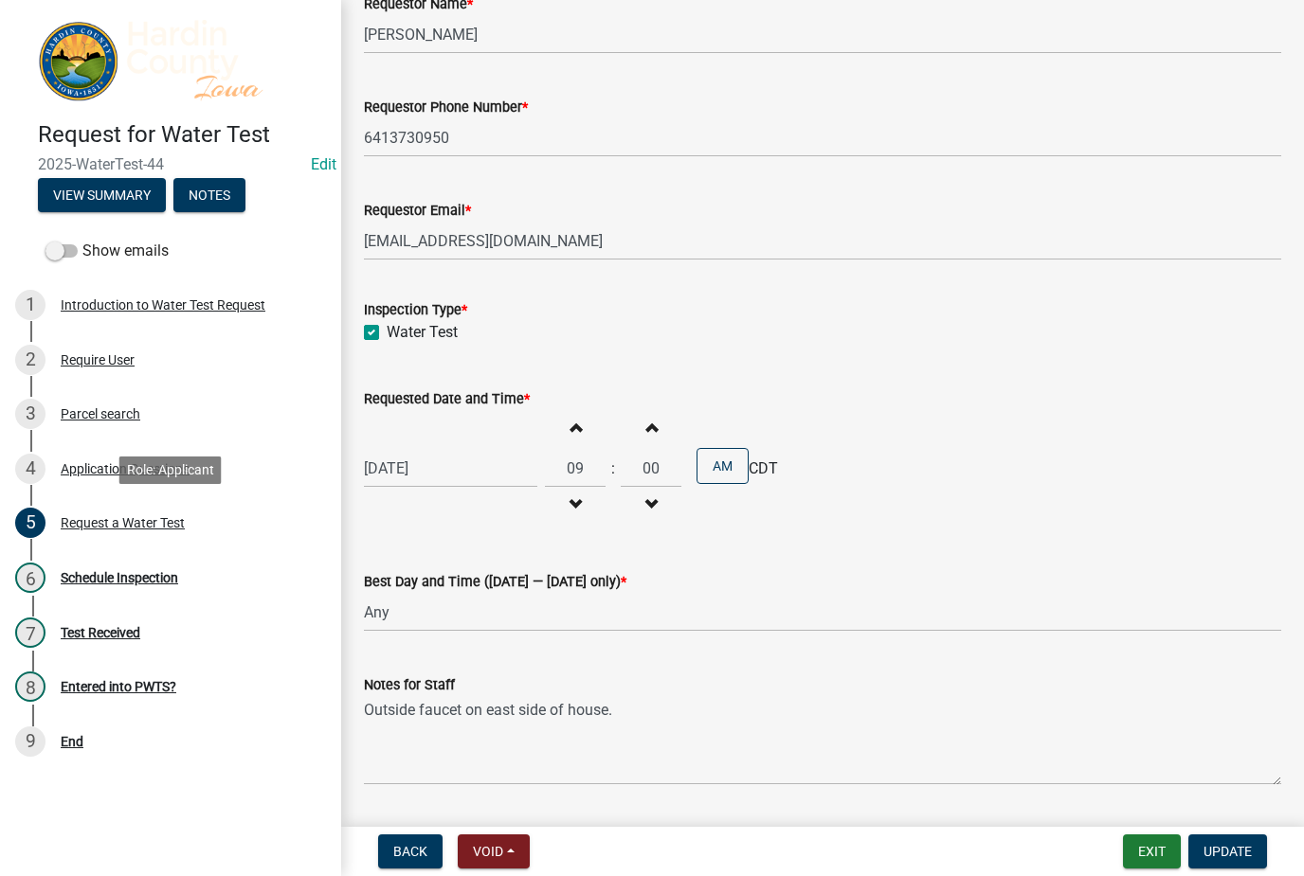
scroll to position [463, 0]
click at [358, 585] on div "Best Day and Time ([DATE] — [DATE] only) * Any" at bounding box center [823, 589] width 946 height 88
click at [142, 456] on div "4 Application Questions" at bounding box center [163, 469] width 296 height 30
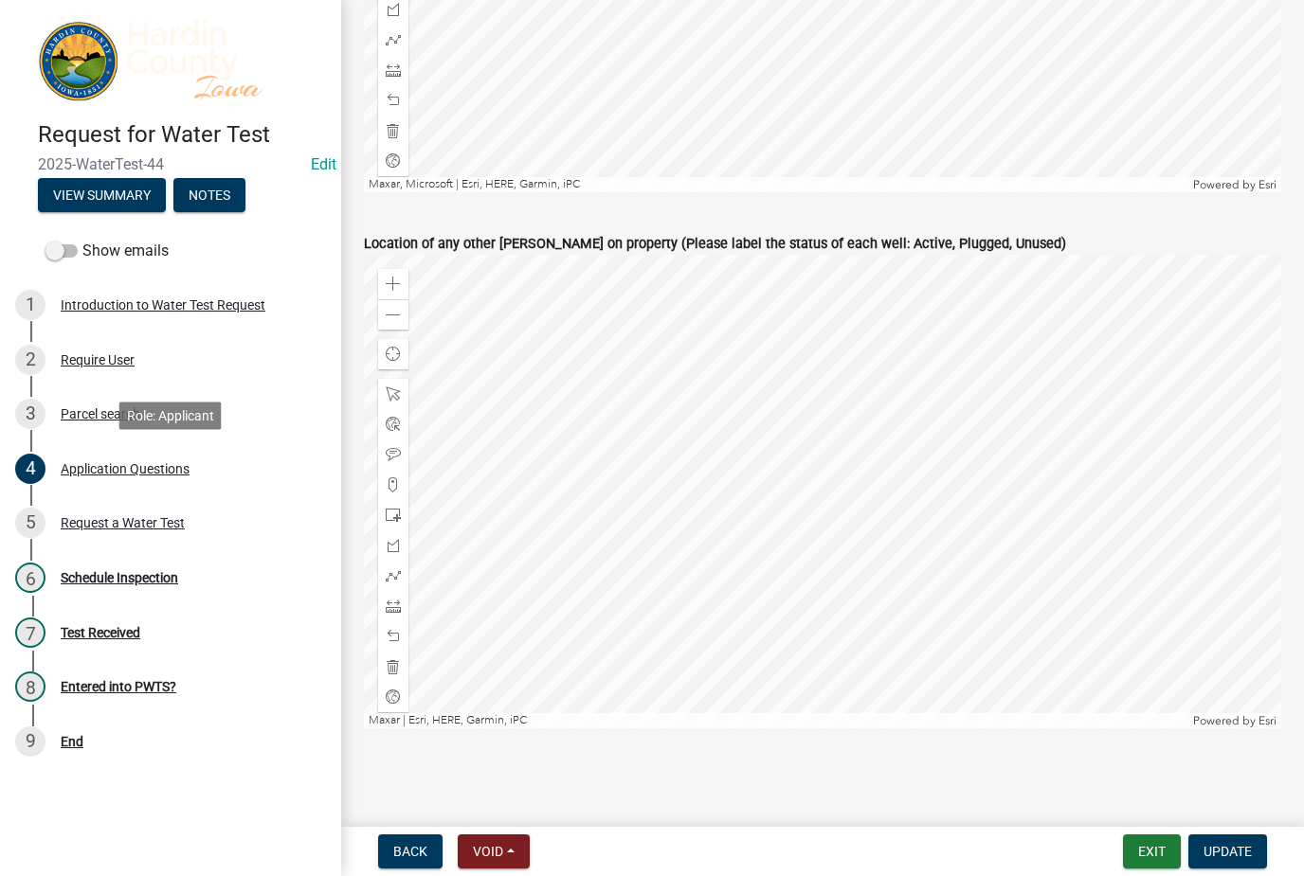
scroll to position [4142, 0]
click at [87, 424] on div "3 Parcel search" at bounding box center [163, 414] width 296 height 30
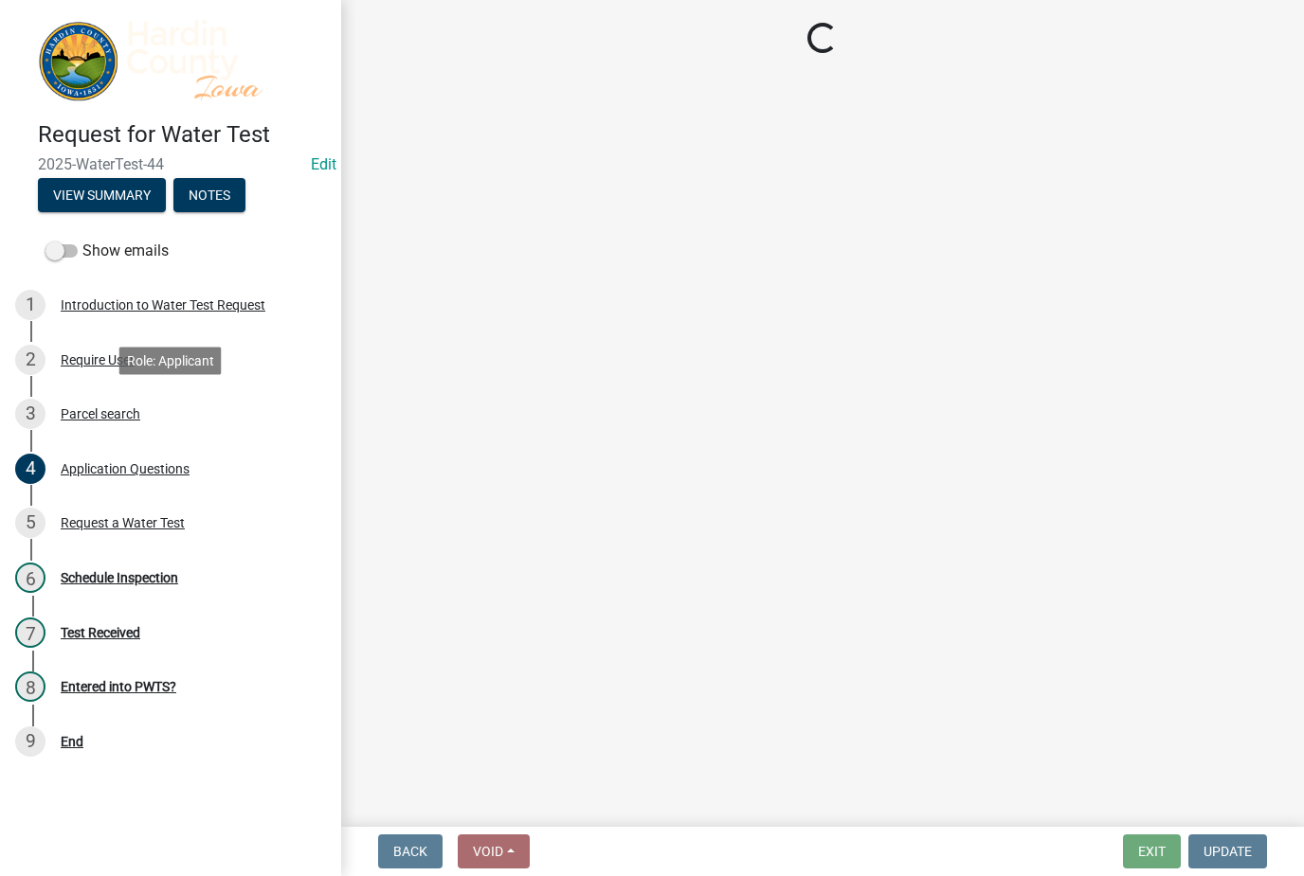
scroll to position [0, 0]
